Goal: Information Seeking & Learning: Learn about a topic

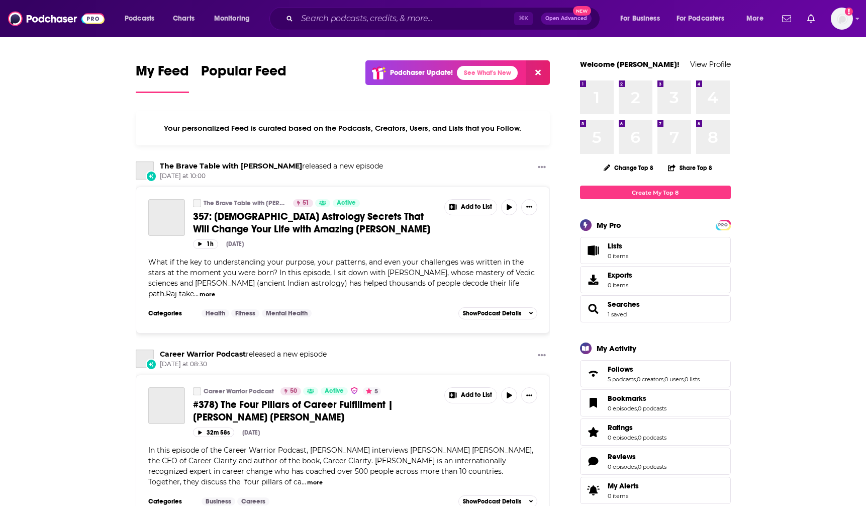
click at [335, 10] on div "⌘ K Open Advanced New" at bounding box center [434, 18] width 331 height 23
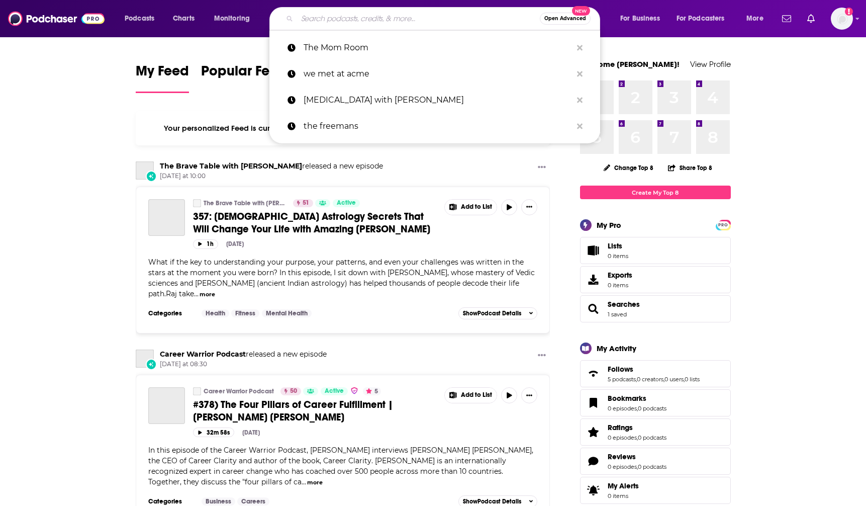
click at [356, 18] on input "Search podcasts, credits, & more..." at bounding box center [418, 19] width 243 height 16
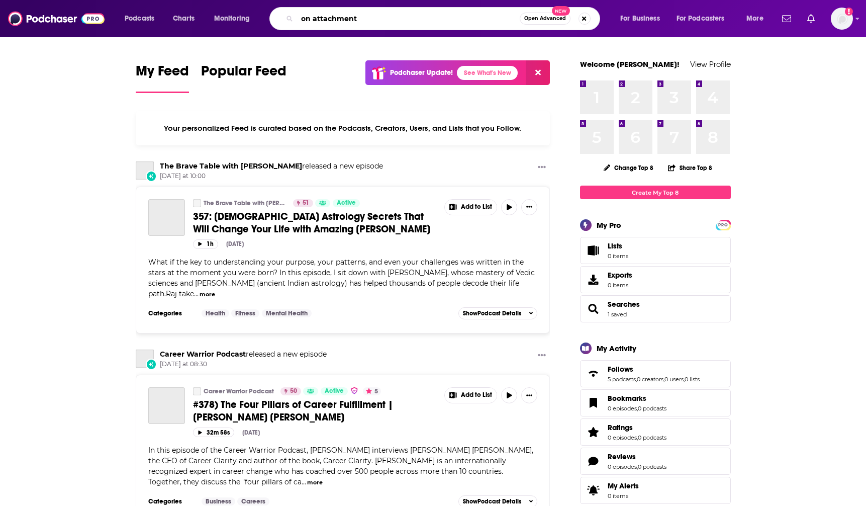
type input "on attachment"
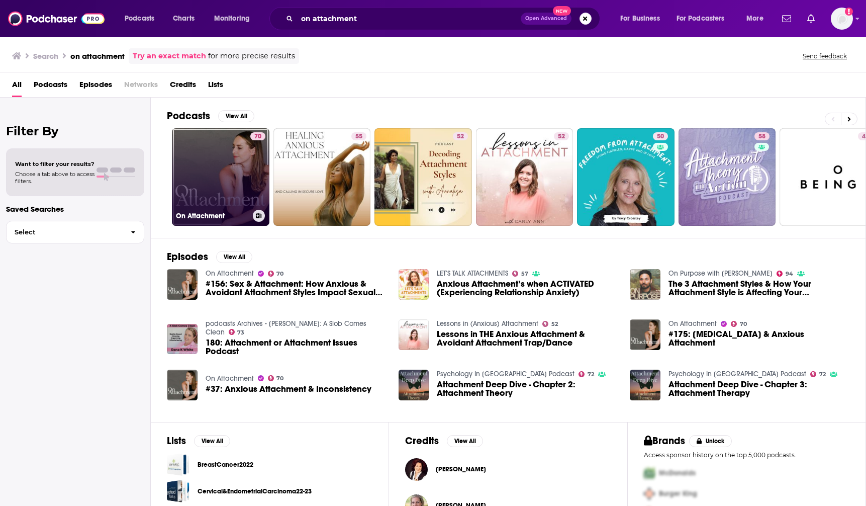
click at [210, 152] on link "70 On Attachment" at bounding box center [221, 177] width 98 height 98
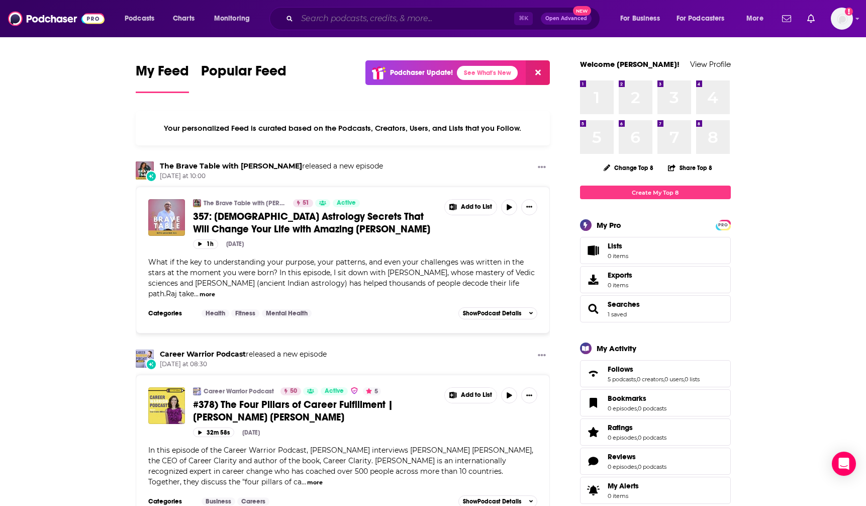
click at [376, 15] on input "Search podcasts, credits, & more..." at bounding box center [405, 19] width 217 height 16
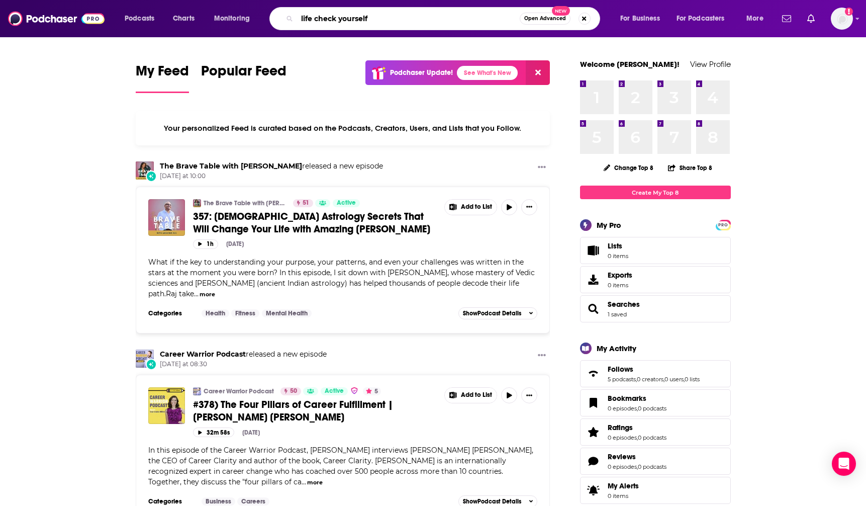
type input "life check yourself"
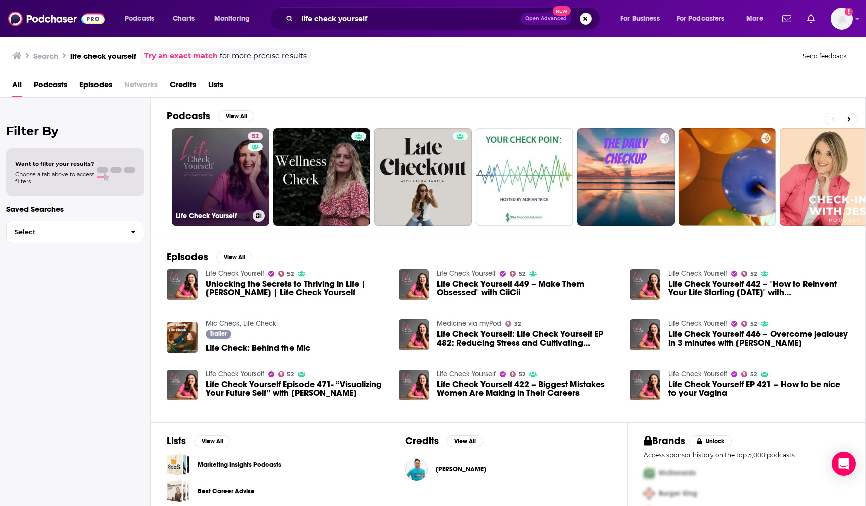
click at [209, 159] on link "52 Life Check Yourself" at bounding box center [221, 177] width 98 height 98
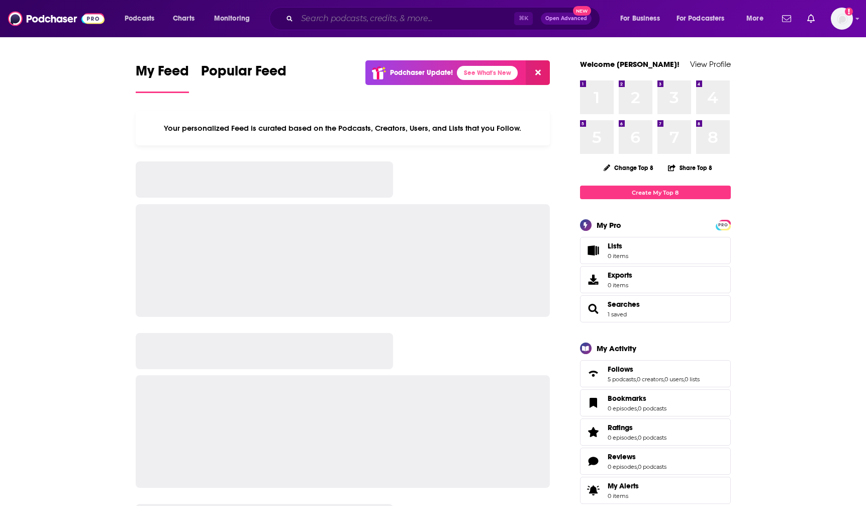
click at [437, 21] on input "Search podcasts, credits, & more..." at bounding box center [405, 19] width 217 height 16
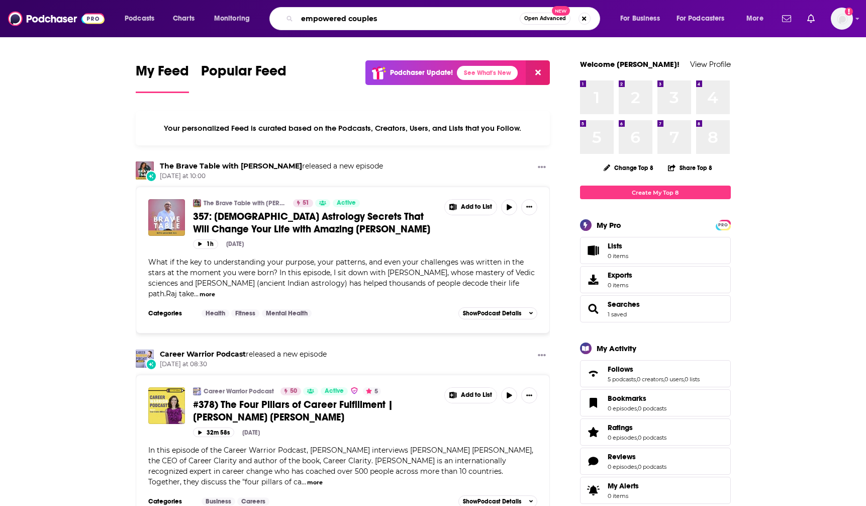
type input "empowered couples"
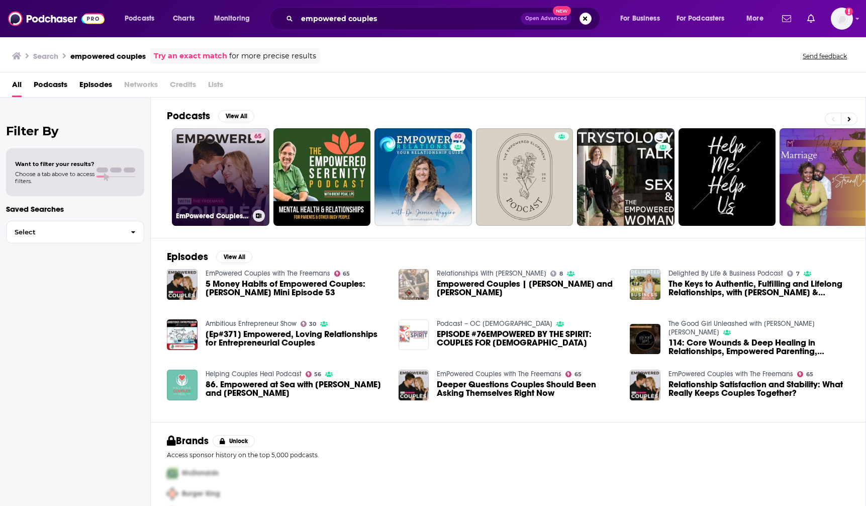
click at [212, 145] on link "65 EmPowered Couples with The Freemans" at bounding box center [221, 177] width 98 height 98
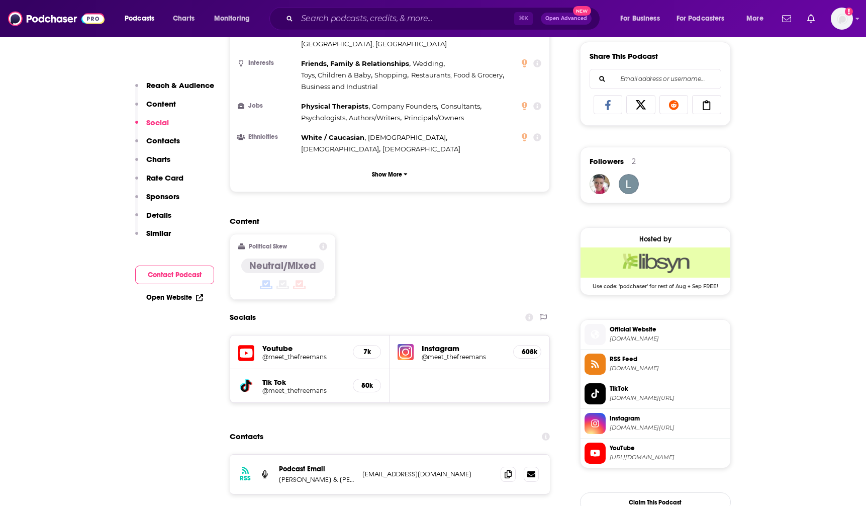
scroll to position [709, 0]
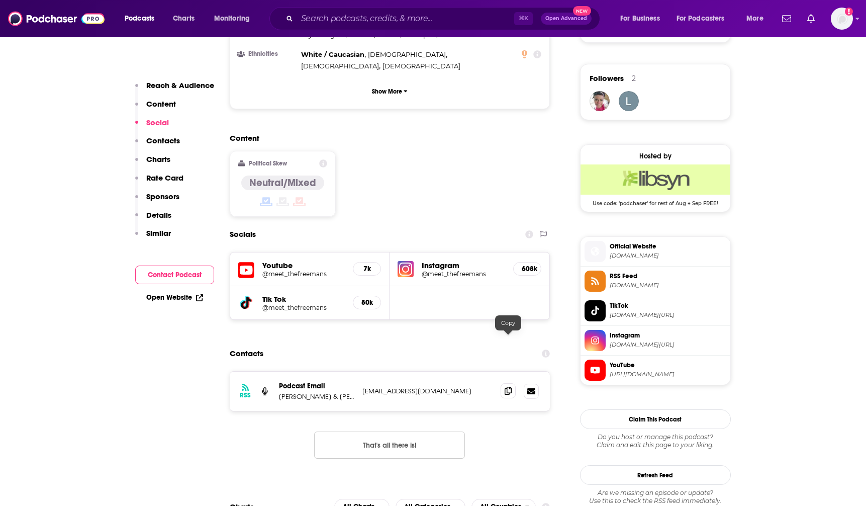
click at [502, 383] on span at bounding box center [508, 390] width 15 height 15
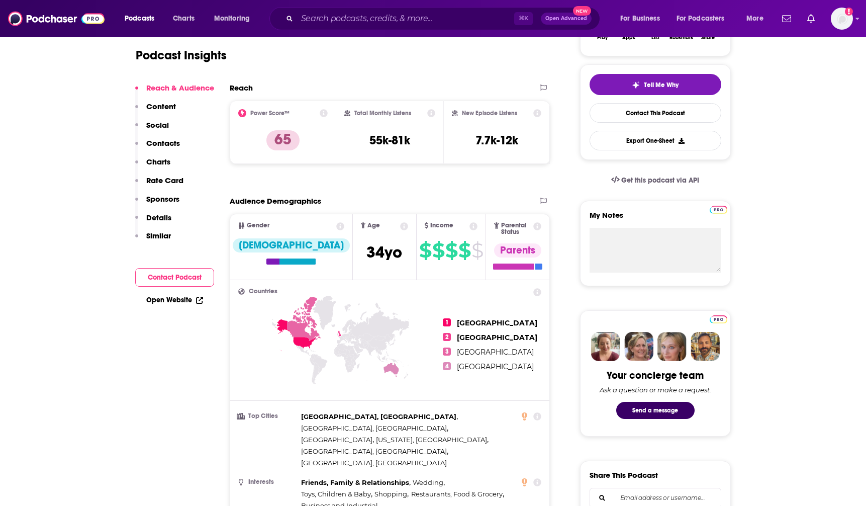
scroll to position [0, 0]
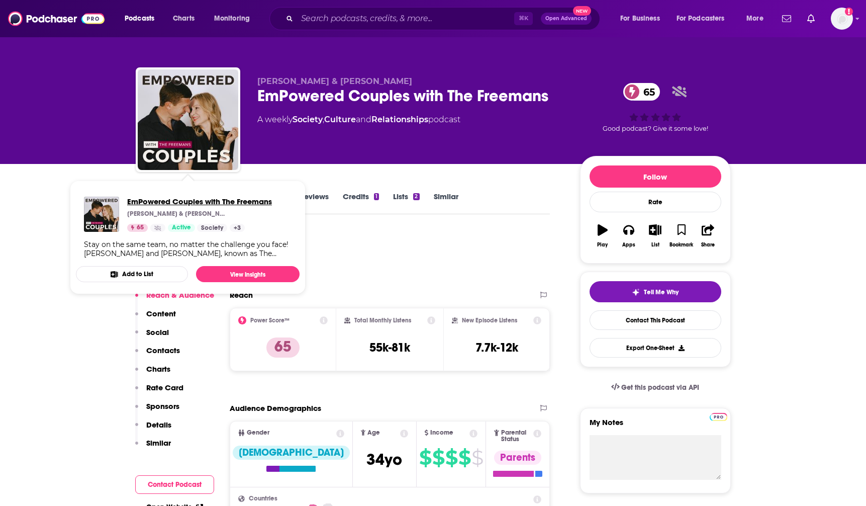
click at [150, 200] on span "EmPowered Couples with The Freemans" at bounding box center [199, 202] width 145 height 10
click at [456, 250] on div "Podcast Insights" at bounding box center [339, 256] width 407 height 51
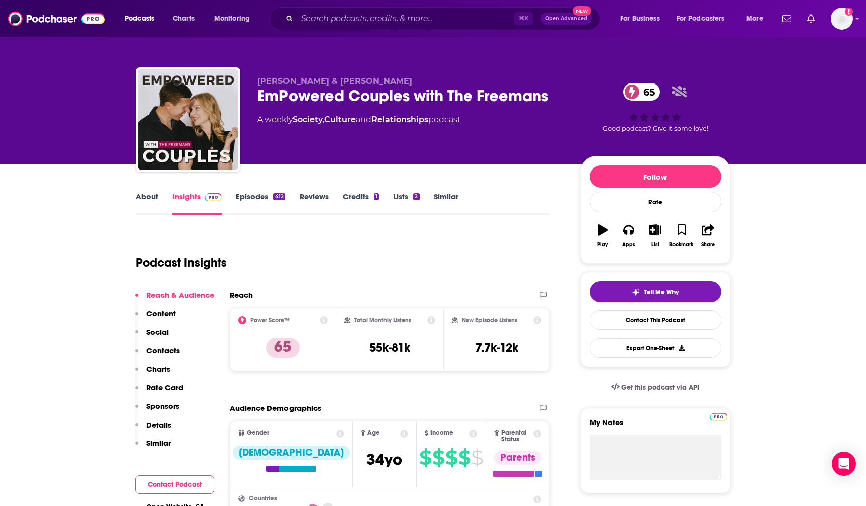
click at [143, 199] on link "About" at bounding box center [147, 202] width 23 height 23
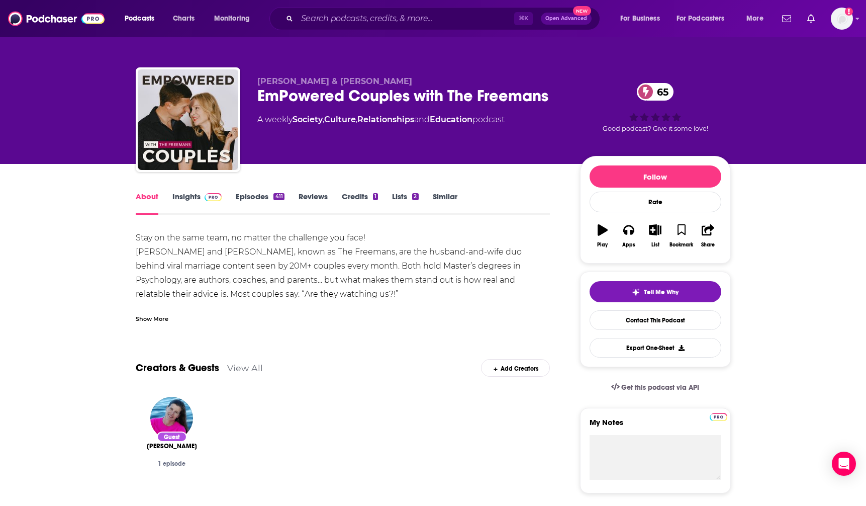
click at [185, 196] on link "Insights" at bounding box center [197, 202] width 50 height 23
